Goal: Find specific page/section: Find specific page/section

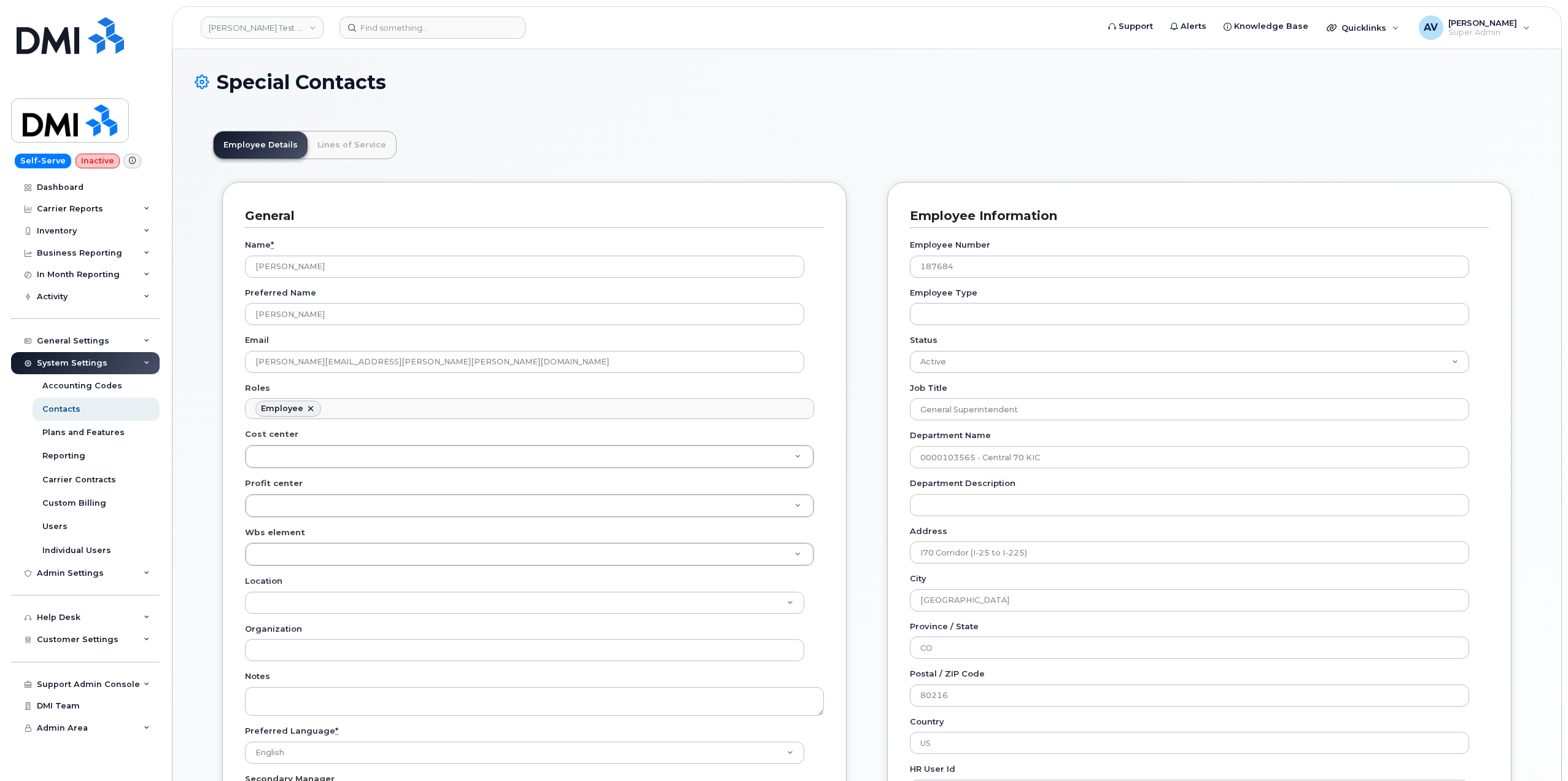
scroll to position [36, 0]
drag, startPoint x: 265, startPoint y: 579, endPoint x: 356, endPoint y: 585, distance: 91.2
click at [270, 580] on input "106116.1023" at bounding box center [530, 582] width 543 height 18
type input "106116.1023"
click at [787, 582] on div "106116.1023" at bounding box center [529, 582] width 563 height 30
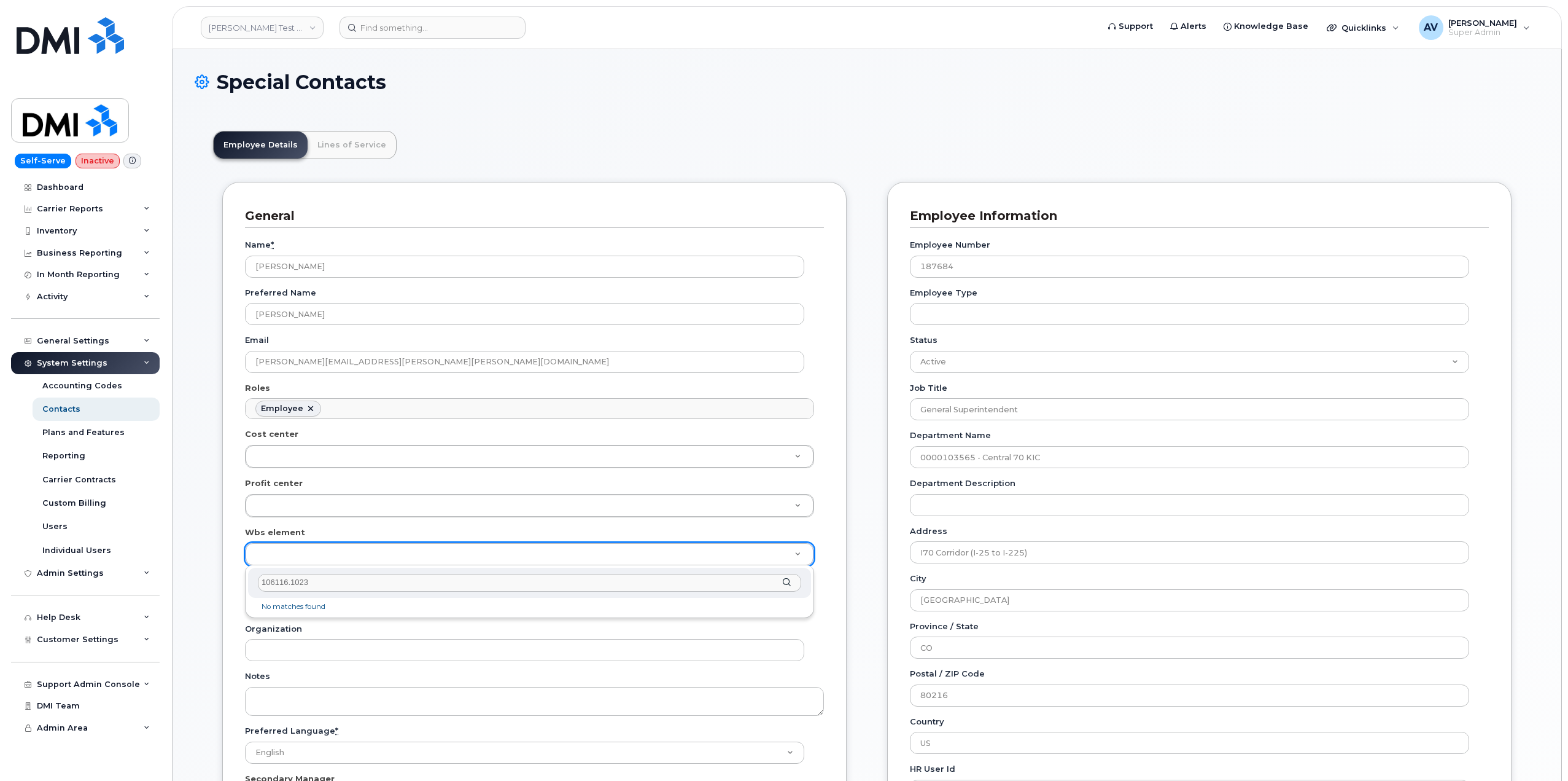
click at [787, 582] on div "106116.1023" at bounding box center [529, 582] width 563 height 30
click at [329, 603] on li "No matches found" at bounding box center [530, 606] width 558 height 13
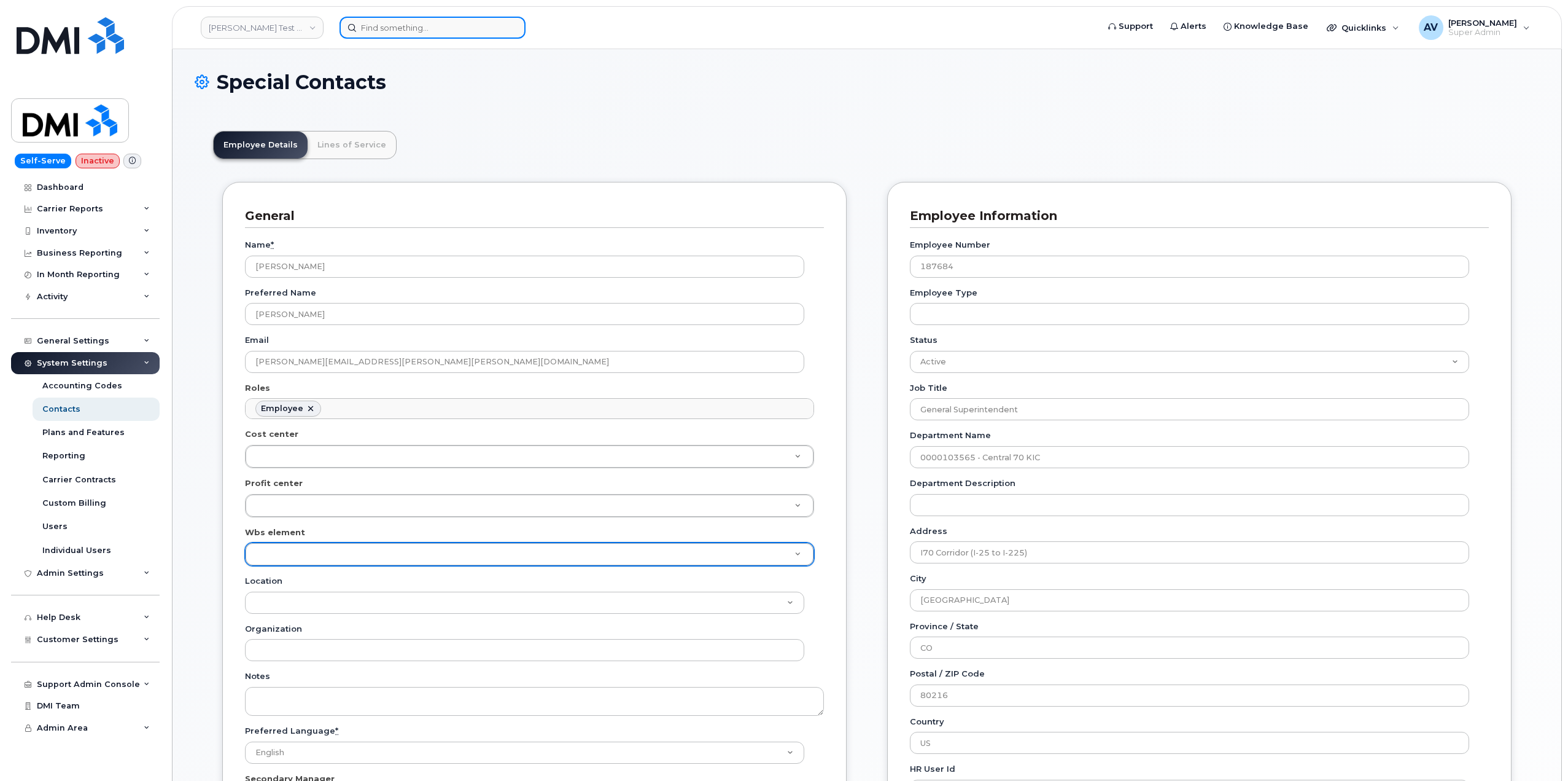
click at [419, 28] on input at bounding box center [432, 27] width 186 height 22
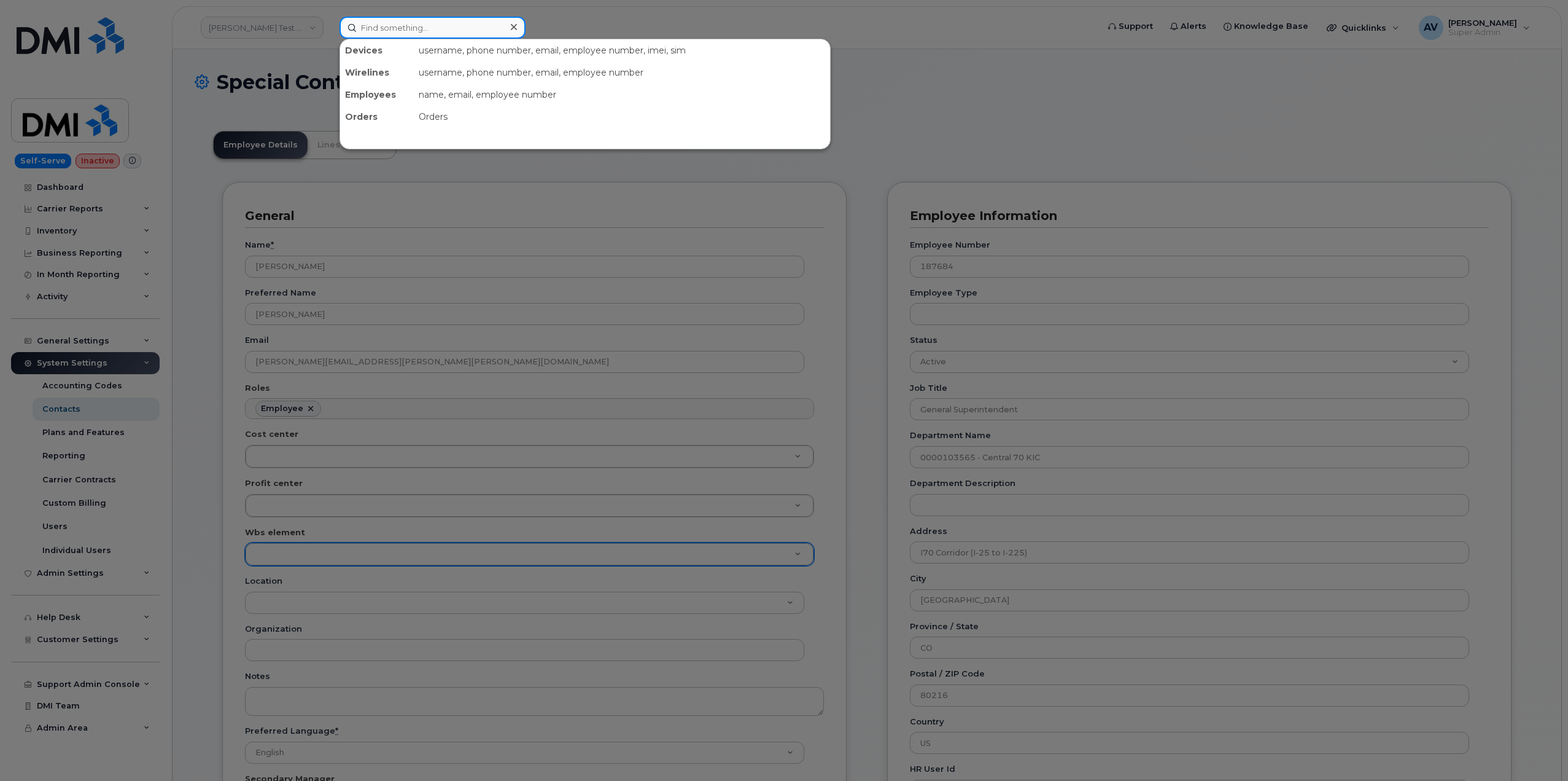
paste input "Matthew Capell"
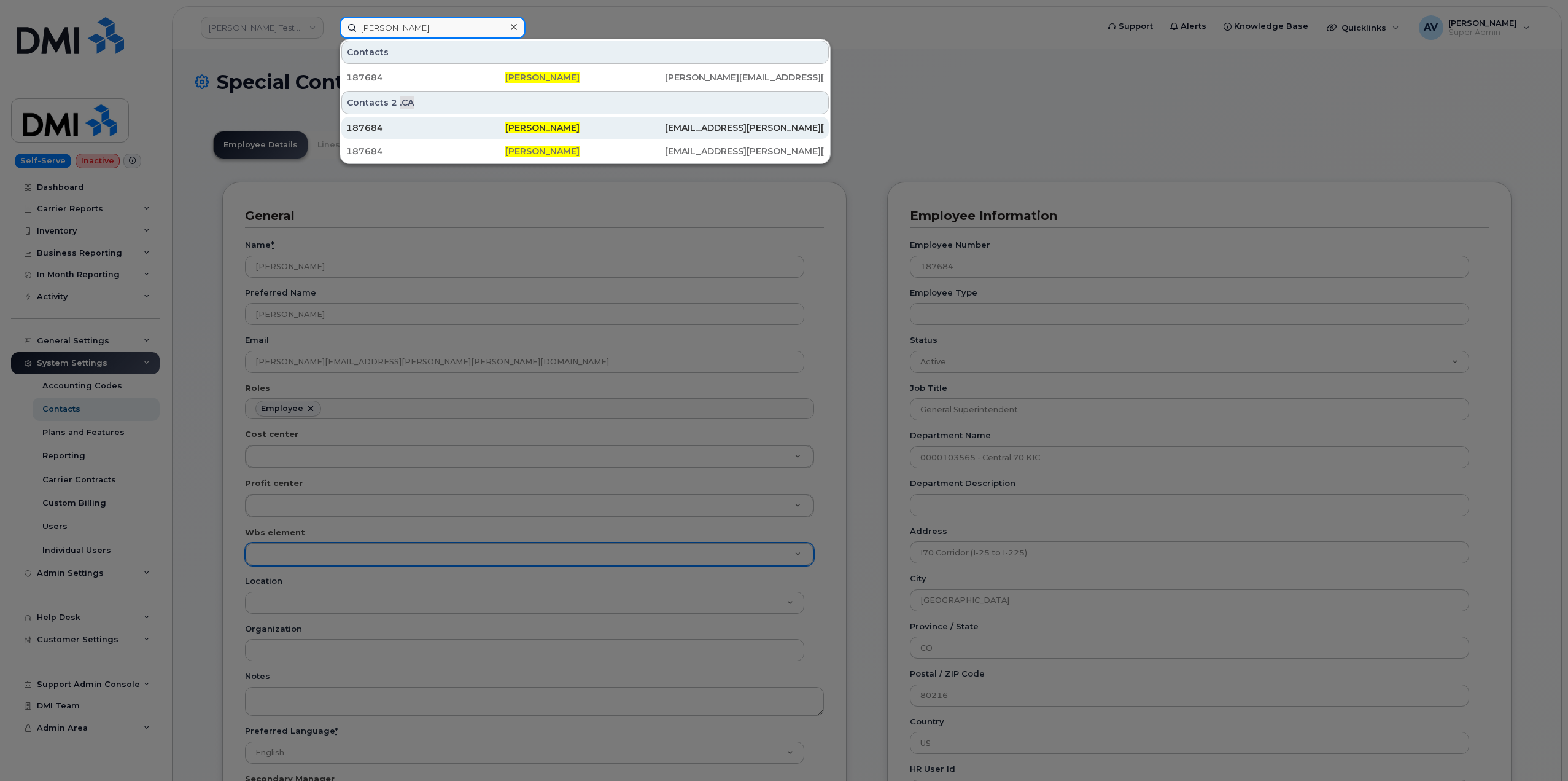
type input "Matthew Capell"
click at [514, 127] on span "Matthew Capell" at bounding box center [543, 127] width 75 height 11
